Goal: Book appointment/travel/reservation

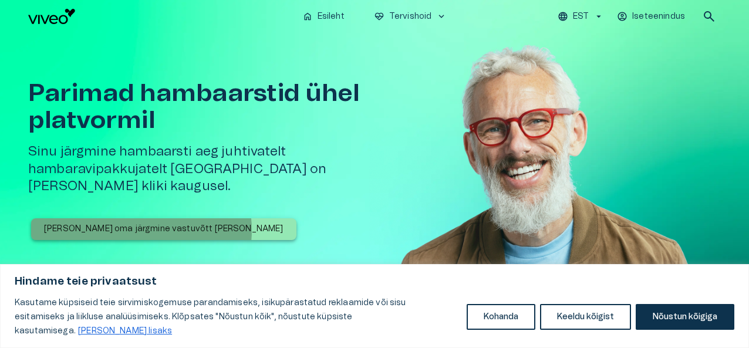
click at [141, 223] on p "[PERSON_NAME] oma järgmine vastuvõtt [PERSON_NAME]" at bounding box center [163, 229] width 239 height 12
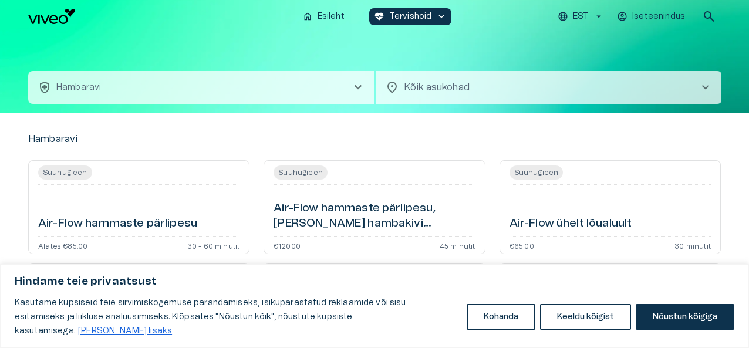
click at [455, 84] on body "Hindame teie privaatsust Kasutame küpsiseid teie sirvimiskogemuse parandamiseks…" at bounding box center [374, 174] width 749 height 348
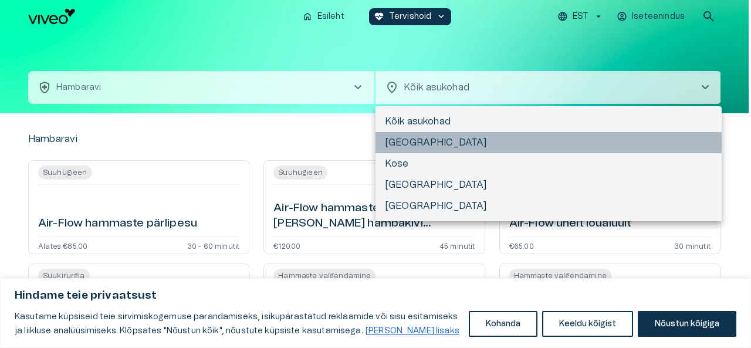
click at [413, 146] on li "[GEOGRAPHIC_DATA]" at bounding box center [548, 142] width 346 height 21
type input "**********"
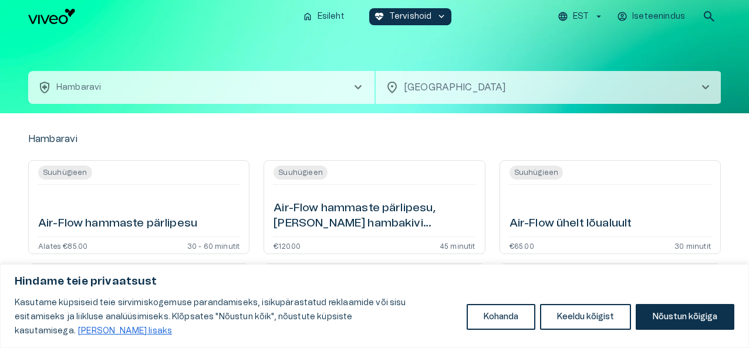
click at [687, 337] on div "Kasutame küpsiseid teie sirvimiskogemuse parandamiseks, isikupärastatud reklaam…" at bounding box center [374, 317] width 719 height 42
click at [672, 324] on button "Nõustun kõigiga" at bounding box center [684, 317] width 99 height 26
